Goal: Task Accomplishment & Management: Use online tool/utility

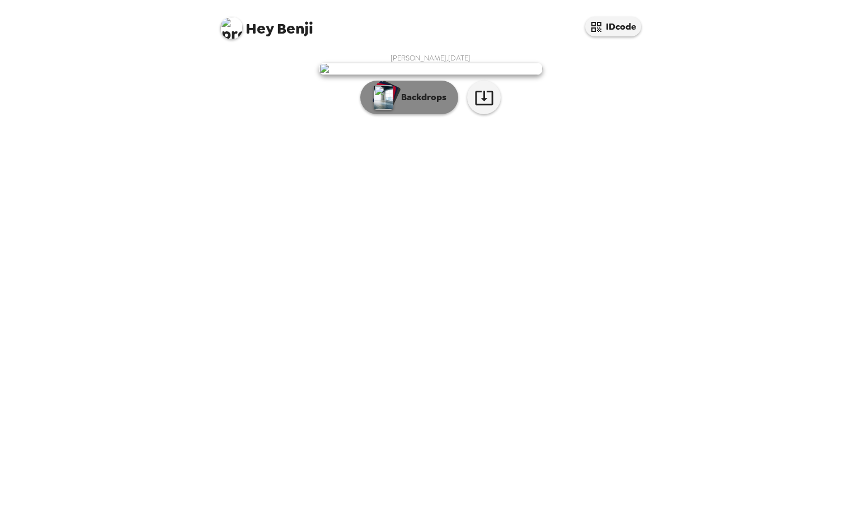
click at [416, 114] on button "Backdrops" at bounding box center [409, 98] width 98 height 34
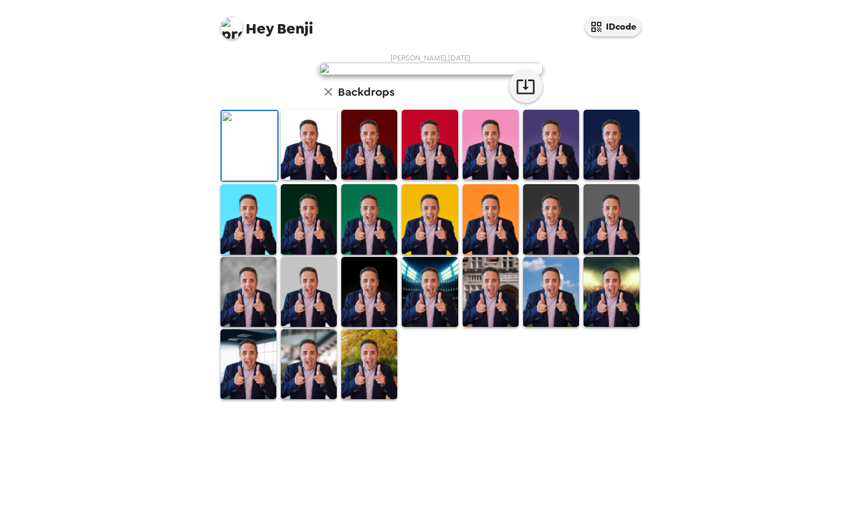
scroll to position [57, 0]
click at [310, 180] on img at bounding box center [309, 145] width 56 height 70
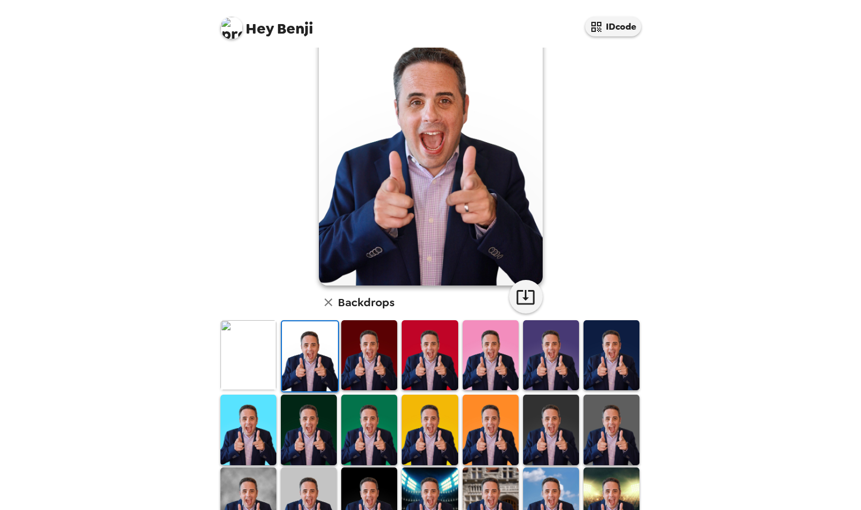
click at [547, 356] on img at bounding box center [551, 355] width 56 height 70
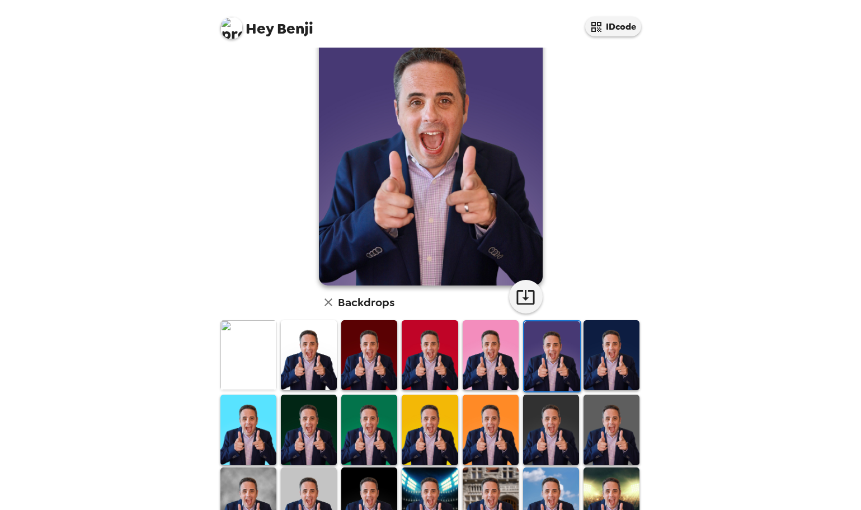
click at [547, 356] on img at bounding box center [552, 356] width 56 height 70
click at [552, 428] on img at bounding box center [551, 429] width 56 height 70
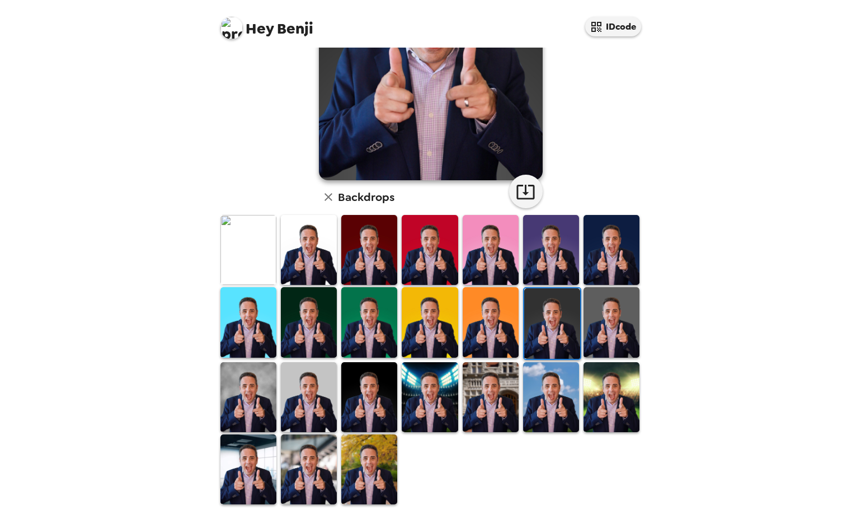
scroll to position [169, 0]
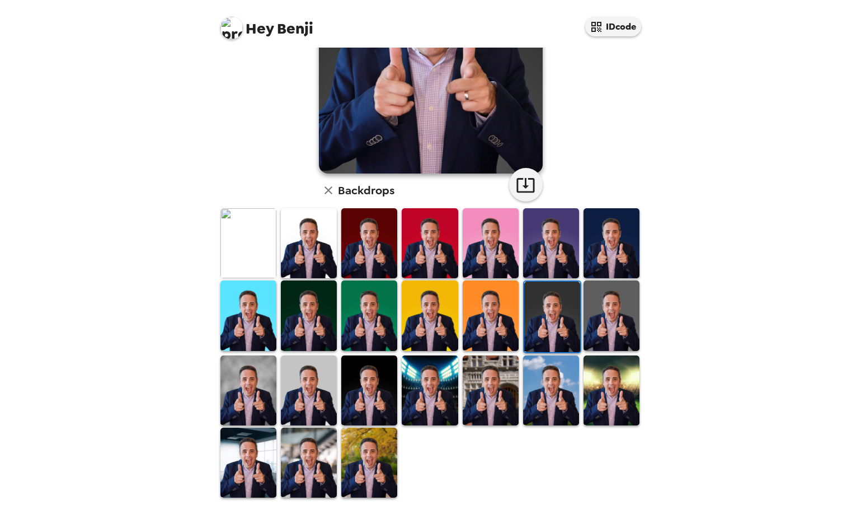
click at [478, 383] on img at bounding box center [491, 390] width 56 height 70
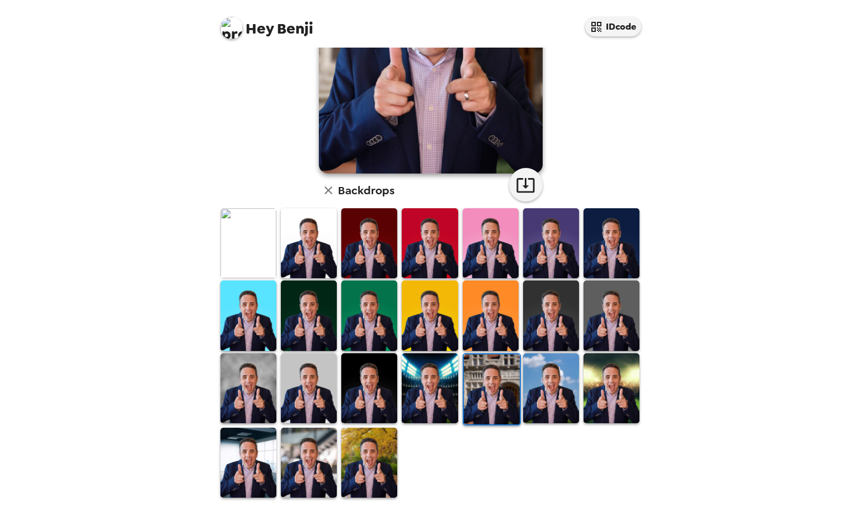
click at [250, 232] on img at bounding box center [248, 243] width 56 height 70
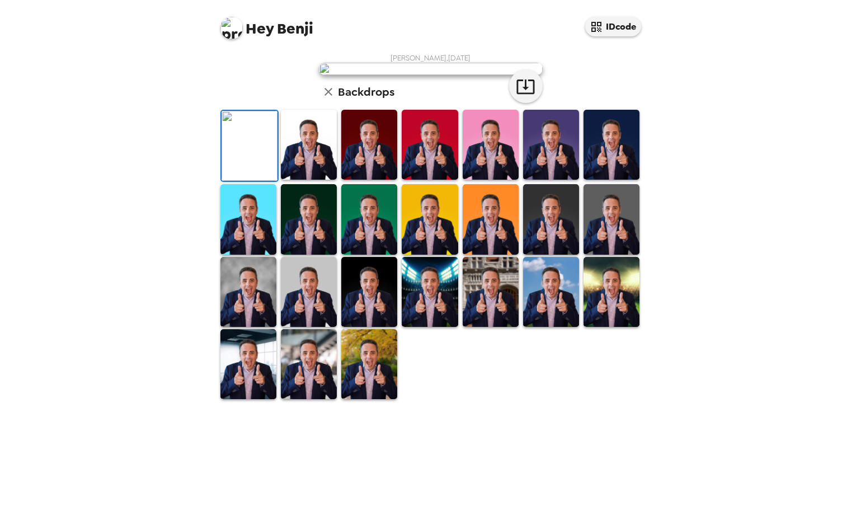
scroll to position [112, 0]
click at [561, 180] on img at bounding box center [551, 145] width 56 height 70
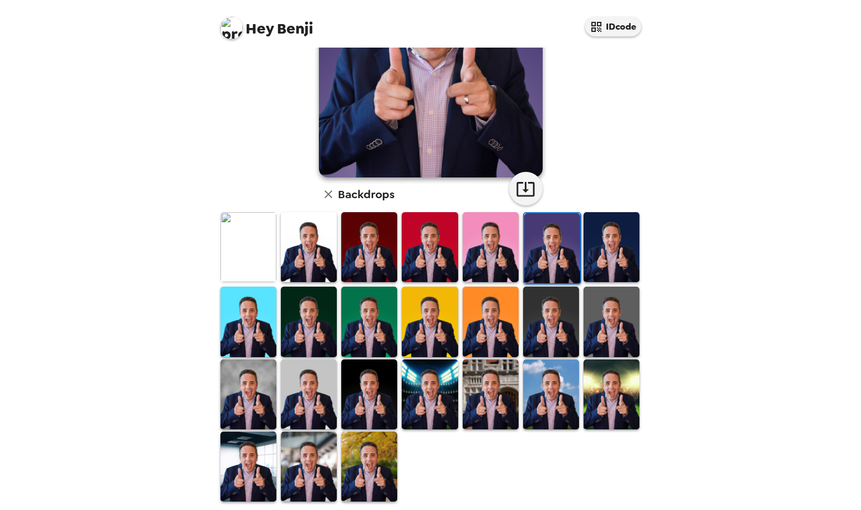
scroll to position [169, 0]
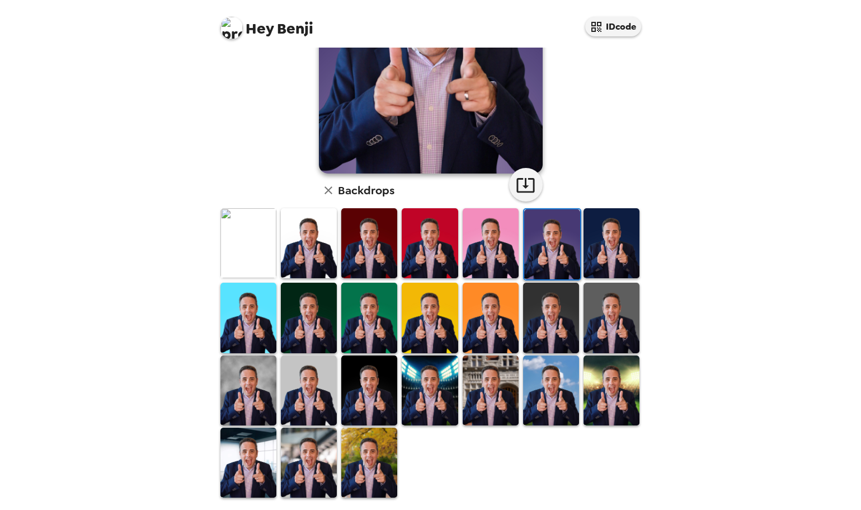
click at [256, 457] on img at bounding box center [248, 462] width 56 height 70
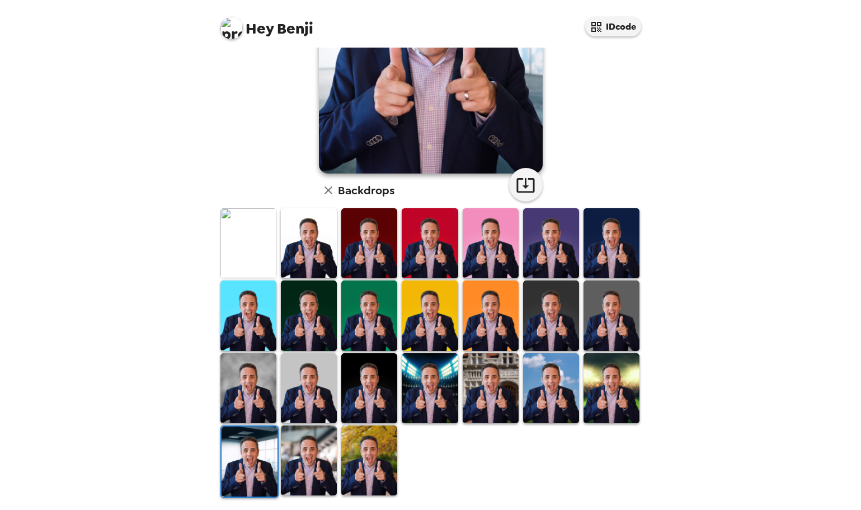
click at [365, 457] on img at bounding box center [369, 460] width 56 height 70
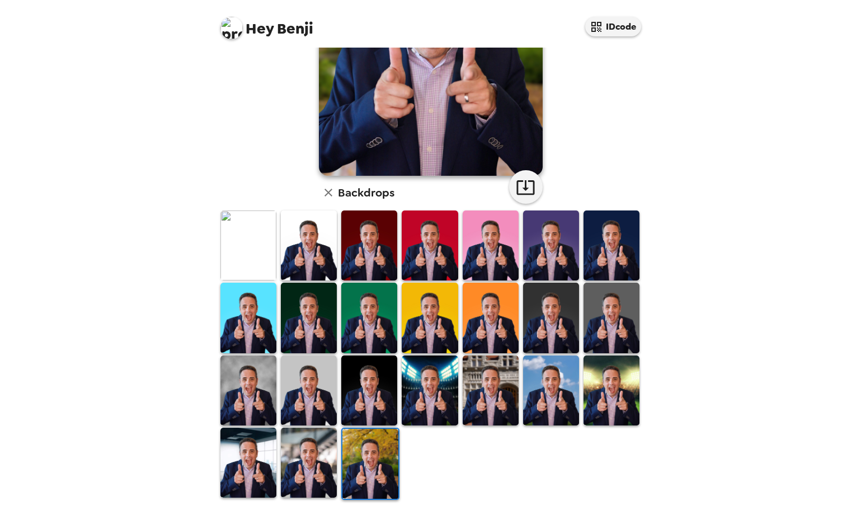
scroll to position [168, 0]
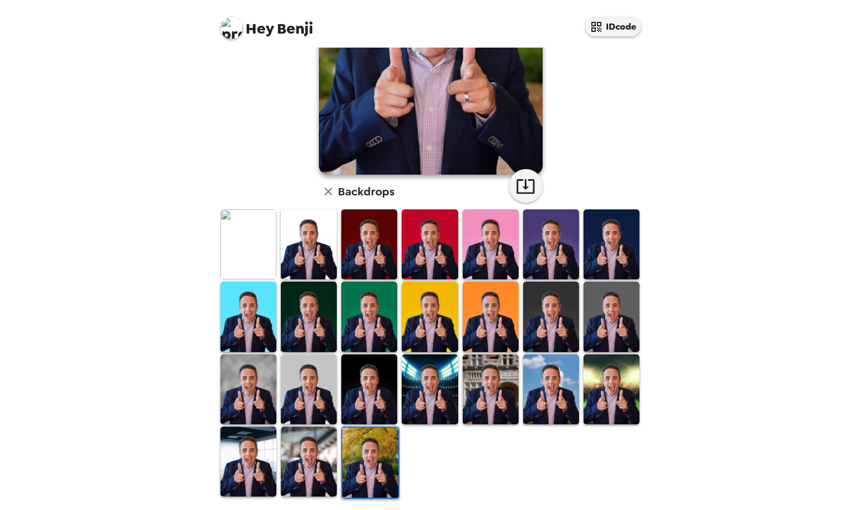
click at [291, 465] on img at bounding box center [309, 461] width 56 height 70
